Goal: Information Seeking & Learning: Learn about a topic

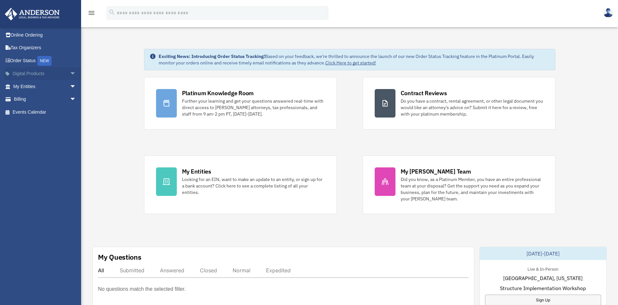
click at [70, 73] on span "arrow_drop_down" at bounding box center [76, 73] width 13 height 13
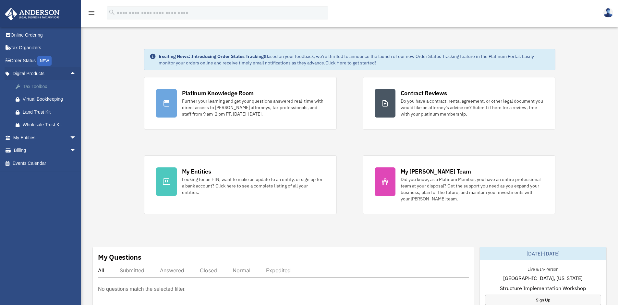
click at [45, 87] on div "Tax Toolbox" at bounding box center [50, 87] width 55 height 8
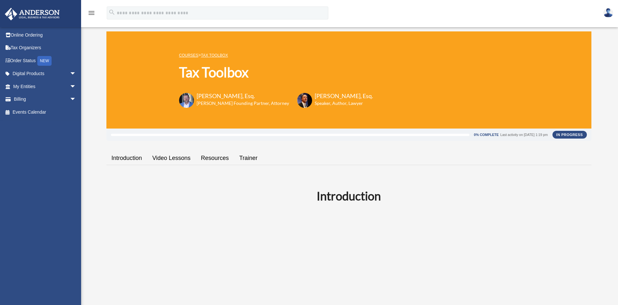
scroll to position [8, 0]
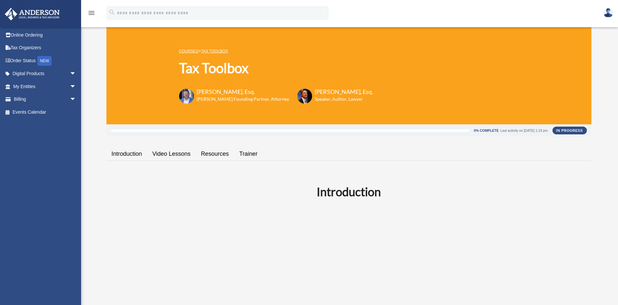
click at [160, 155] on link "Video Lessons" at bounding box center [171, 154] width 49 height 18
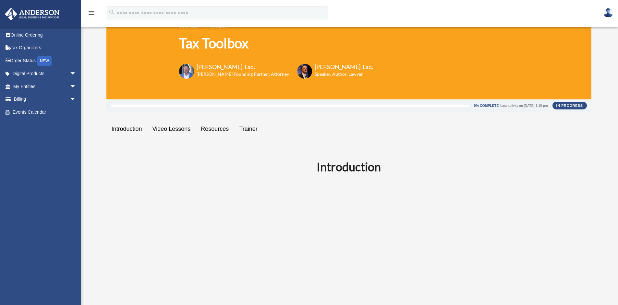
click at [245, 126] on link "Trainer" at bounding box center [248, 129] width 29 height 18
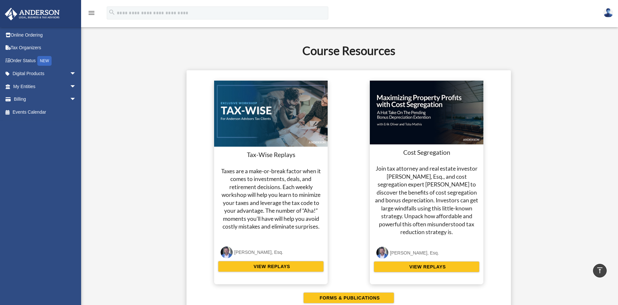
scroll to position [1169, 0]
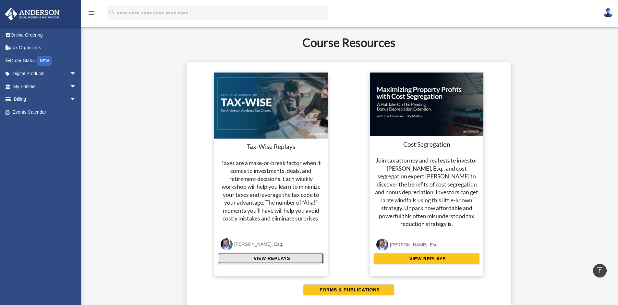
click at [265, 258] on span "VIEW REPLAYS" at bounding box center [271, 259] width 38 height 6
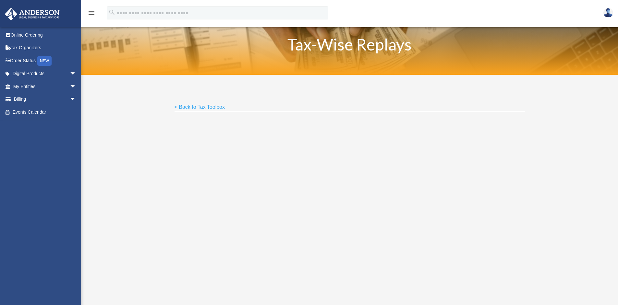
click at [311, 109] on p "< Back to Tax Toolbox" at bounding box center [349, 107] width 350 height 9
click at [164, 109] on div "< Back to Tax Toolbox" at bounding box center [349, 197] width 537 height 245
click at [177, 106] on link "< Back to Tax Toolbox" at bounding box center [199, 108] width 51 height 9
click at [115, 140] on div "< Back to Tax Toolbox" at bounding box center [349, 197] width 537 height 245
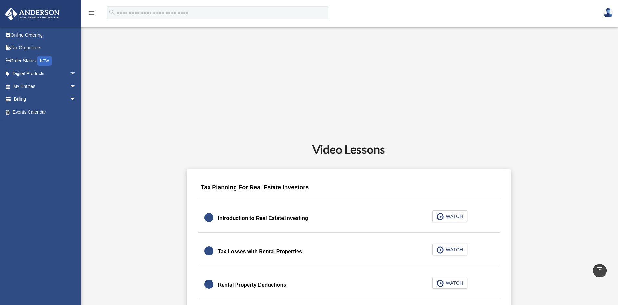
scroll to position [134, 0]
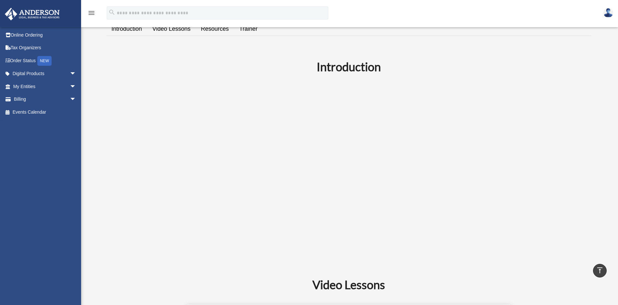
click at [248, 35] on link "Trainer" at bounding box center [248, 29] width 29 height 18
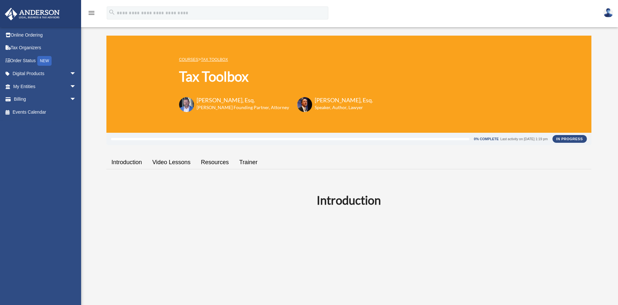
click at [211, 164] on link "Resources" at bounding box center [215, 162] width 38 height 18
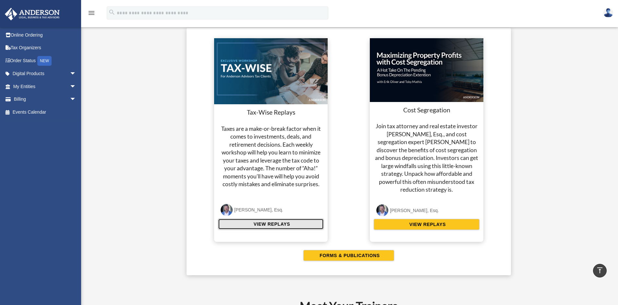
click at [272, 225] on span "VIEW REPLAYS" at bounding box center [271, 224] width 38 height 6
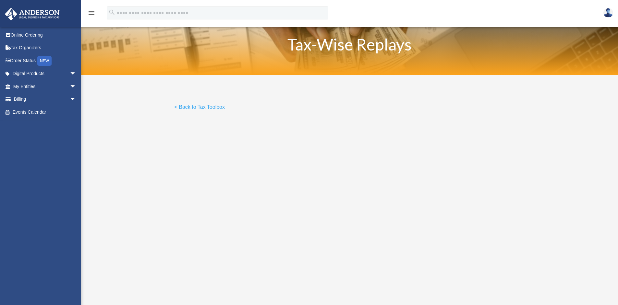
click at [139, 142] on div "< Back to Tax Toolbox" at bounding box center [349, 197] width 537 height 245
click at [187, 108] on link "< Back to Tax Toolbox" at bounding box center [199, 108] width 51 height 9
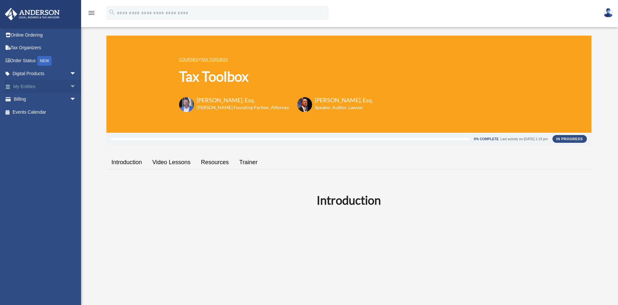
click at [70, 87] on span "arrow_drop_down" at bounding box center [76, 86] width 13 height 13
click at [40, 101] on link "Overview" at bounding box center [47, 99] width 77 height 13
